Goal: Task Accomplishment & Management: Use online tool/utility

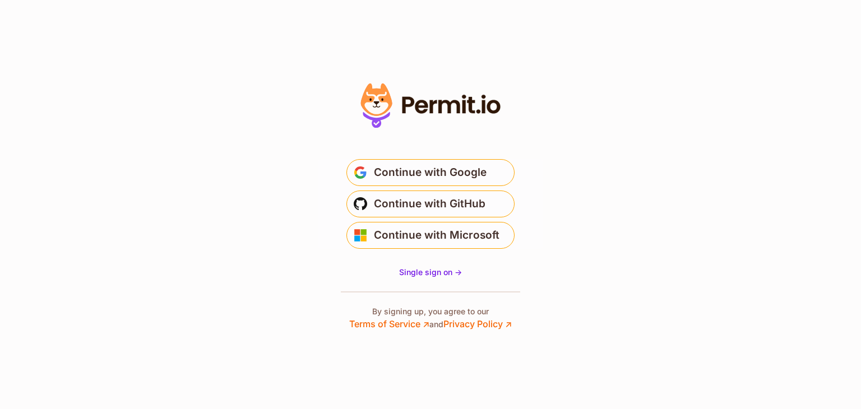
click at [260, 138] on section "* Or" at bounding box center [430, 204] width 861 height 409
click at [368, 167] on button "Continue with Google" at bounding box center [430, 172] width 168 height 27
click at [404, 182] on button "Continue with Google" at bounding box center [430, 172] width 168 height 27
